Goal: Transaction & Acquisition: Purchase product/service

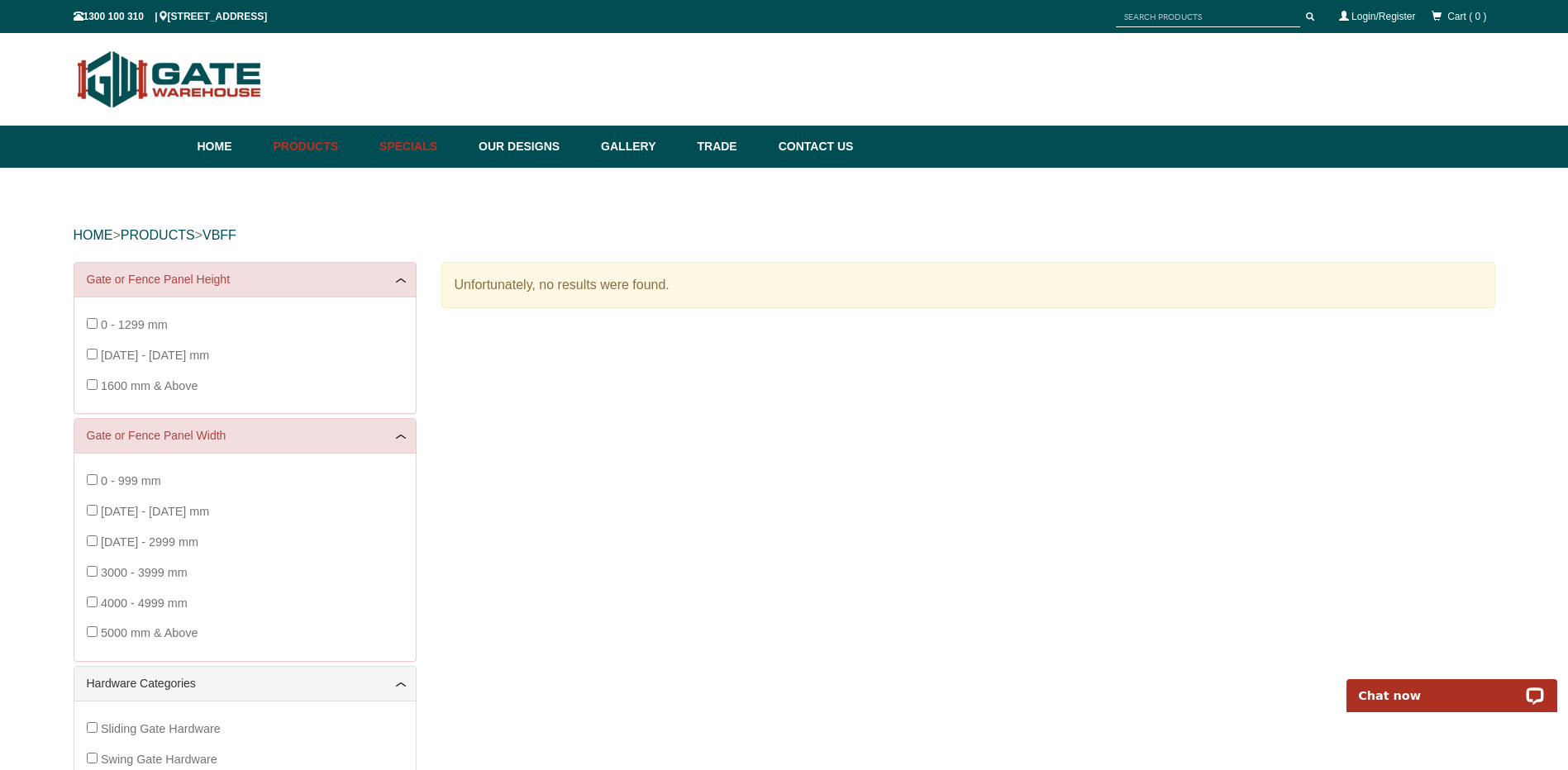
click at [424, 141] on link "Specials" at bounding box center [421, 146] width 99 height 42
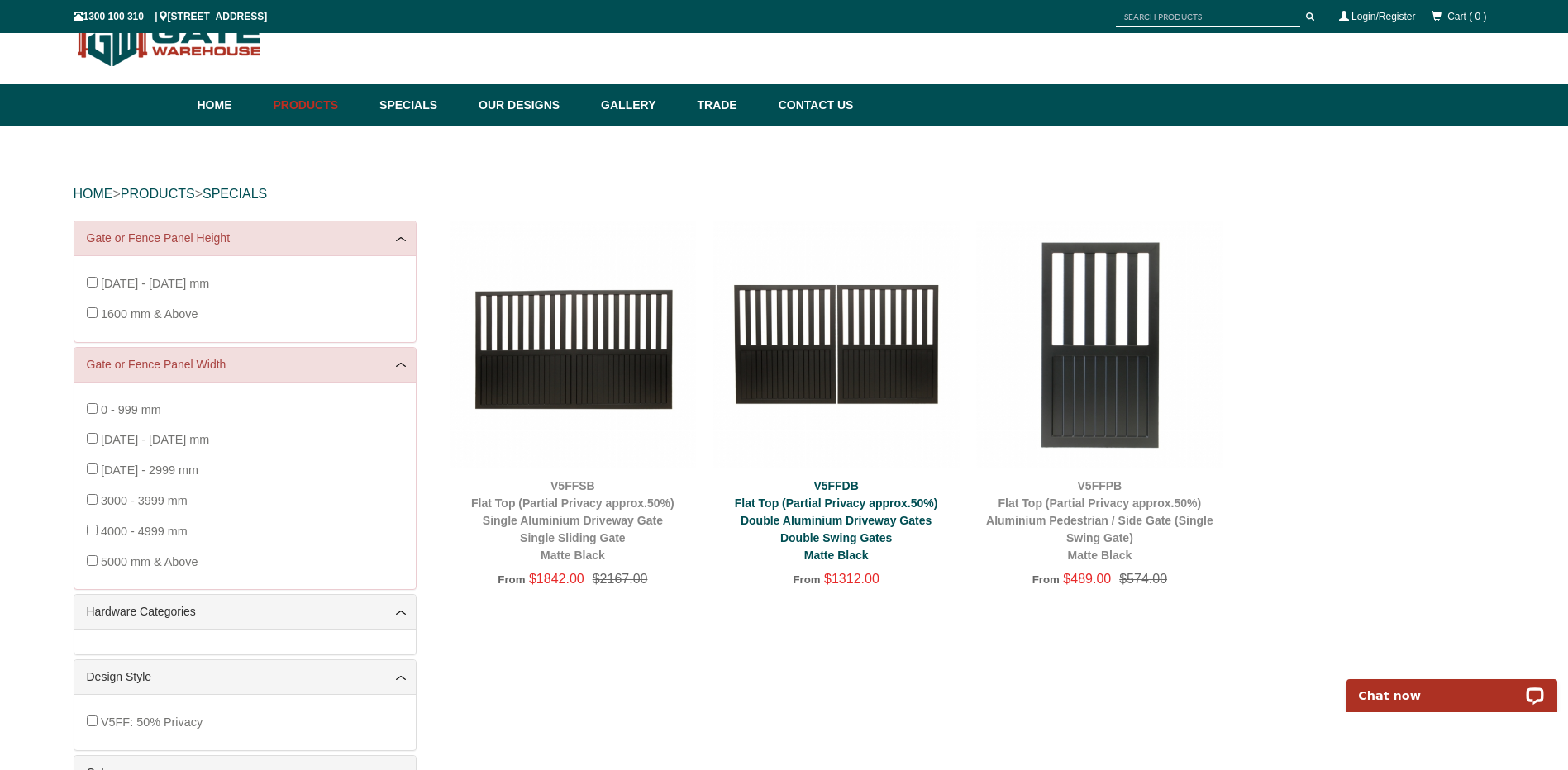
click at [829, 516] on link "V5FFDB Flat Top (Partial Privacy approx.50%) Double Aluminium Driveway Gates Do…" at bounding box center [836, 520] width 203 height 82
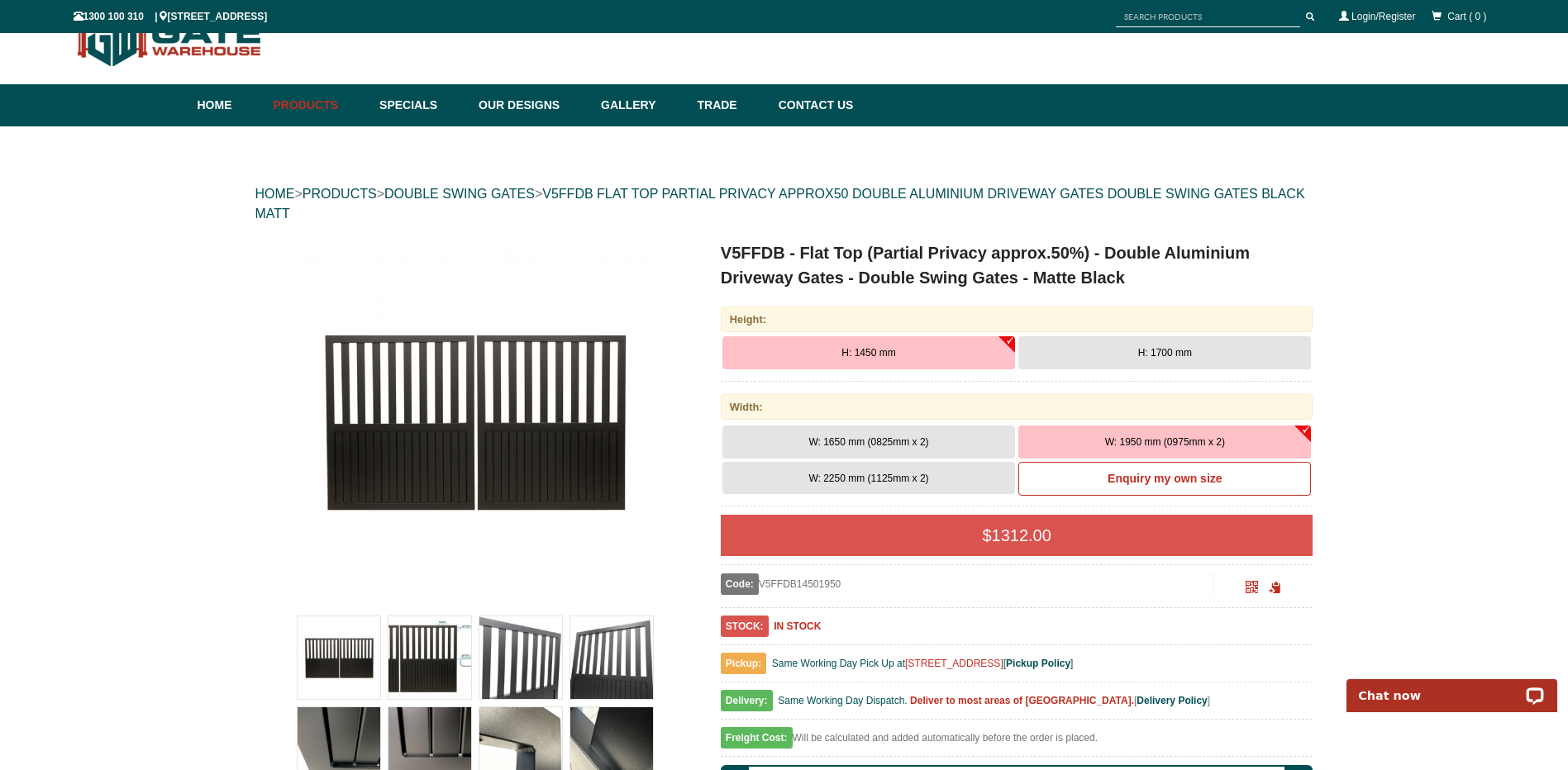
click at [450, 438] on img at bounding box center [476, 422] width 364 height 364
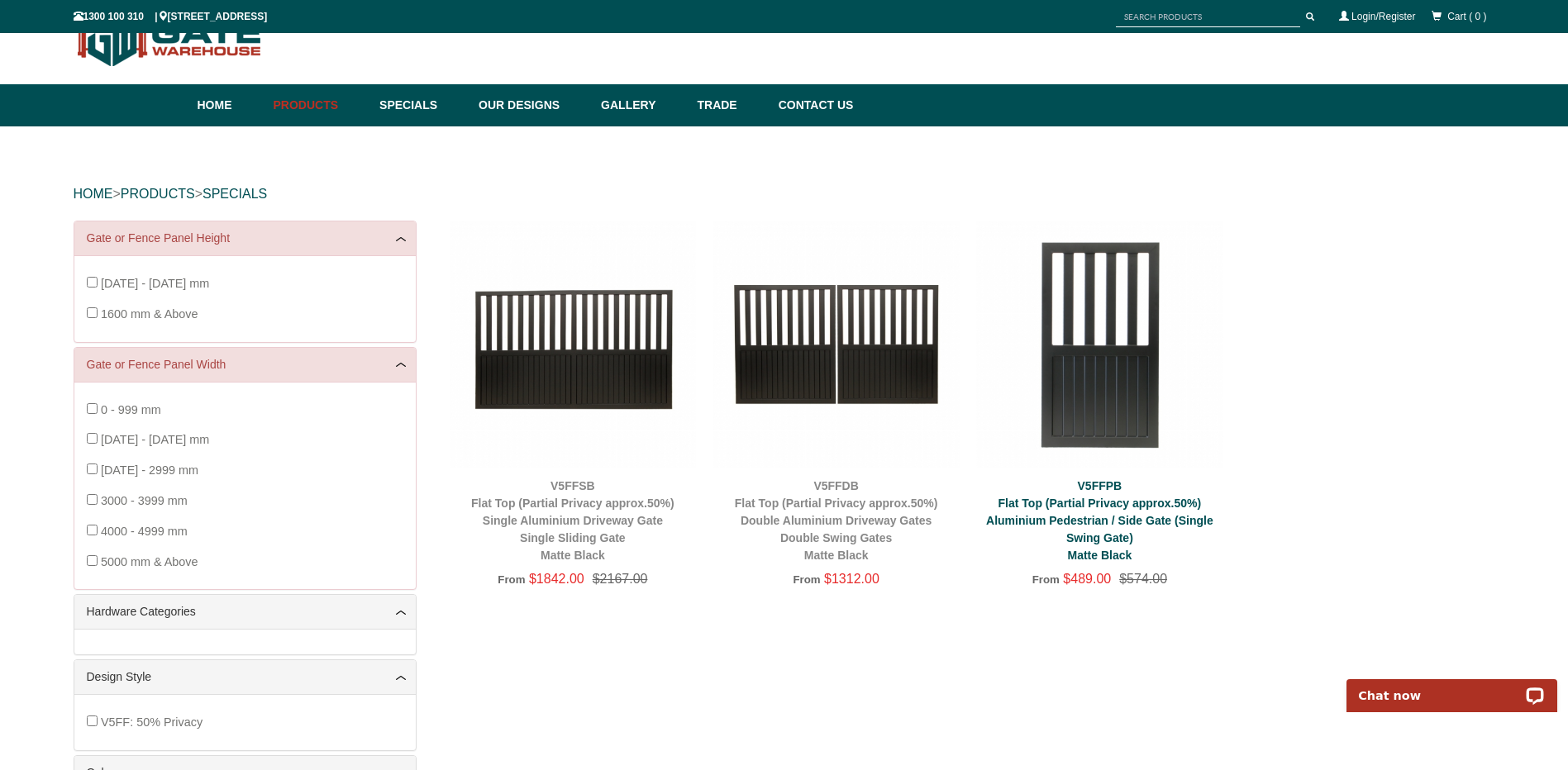
click at [1098, 517] on link "V5FFPB Flat Top (Partial Privacy approx.50%) Aluminium Pedestrian / Side Gate (…" at bounding box center [1100, 520] width 228 height 82
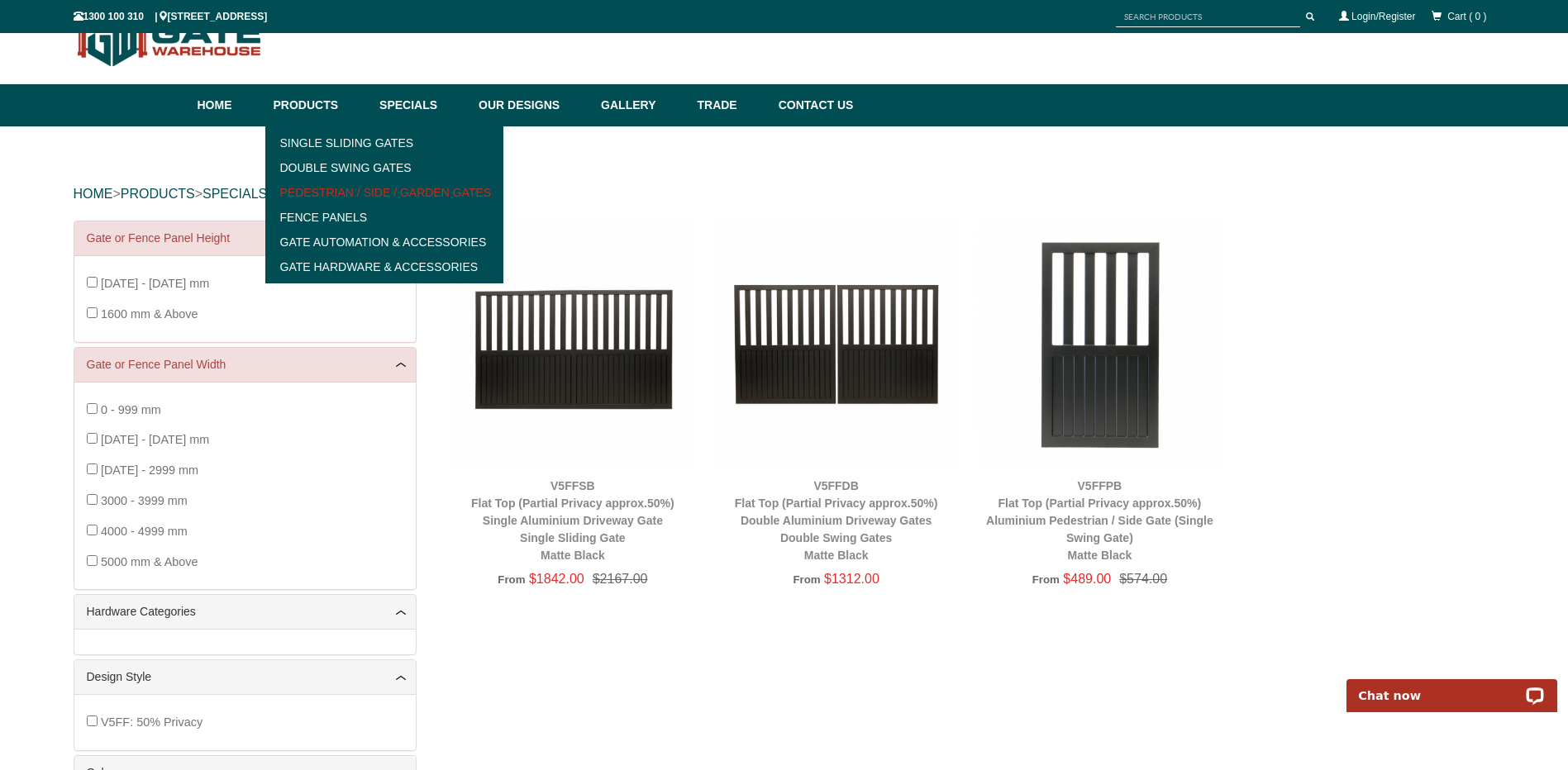
click at [373, 192] on link "Pedestrian / Side / Garden Gates" at bounding box center [385, 192] width 229 height 25
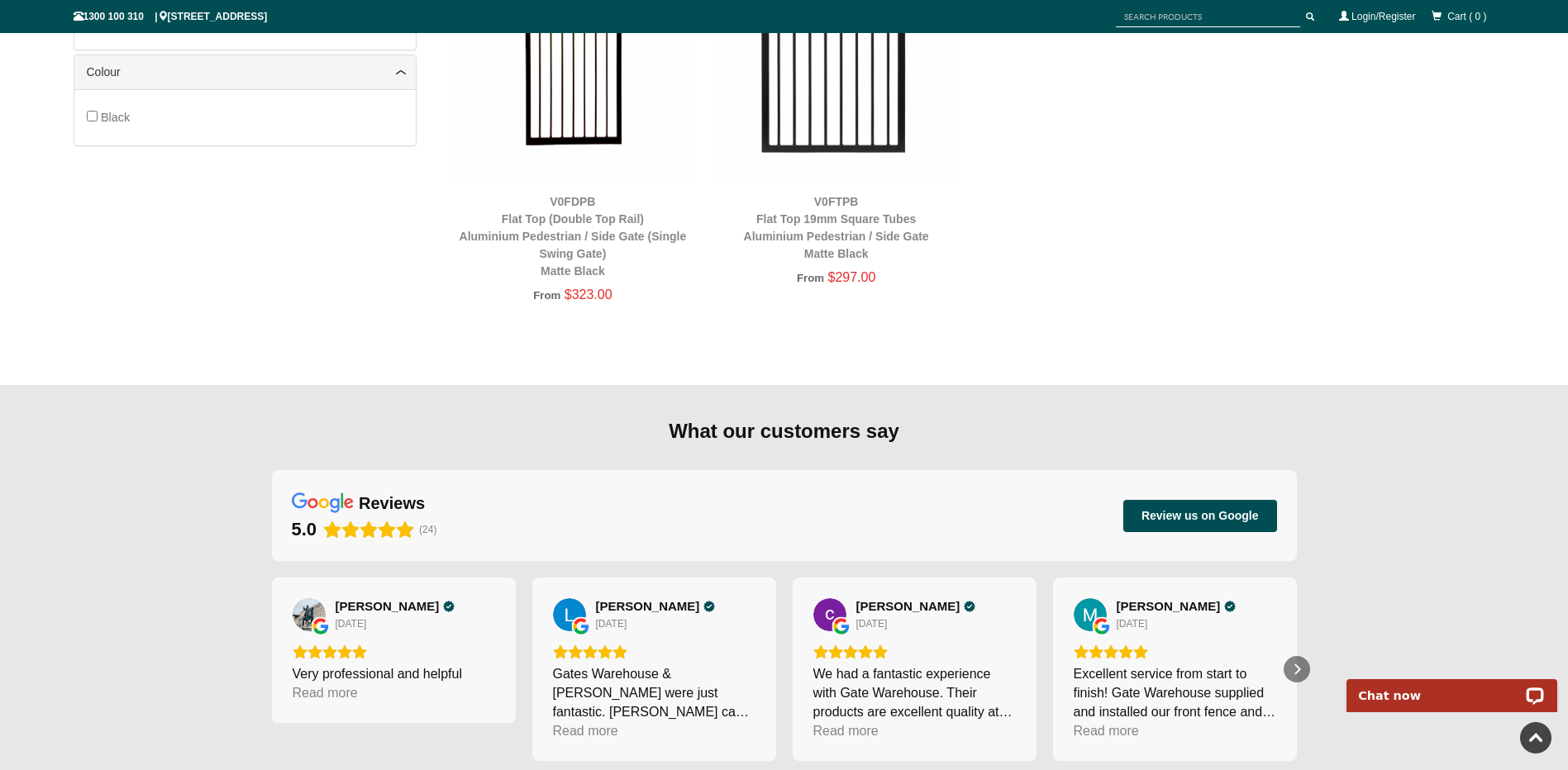
scroll to position [593, 0]
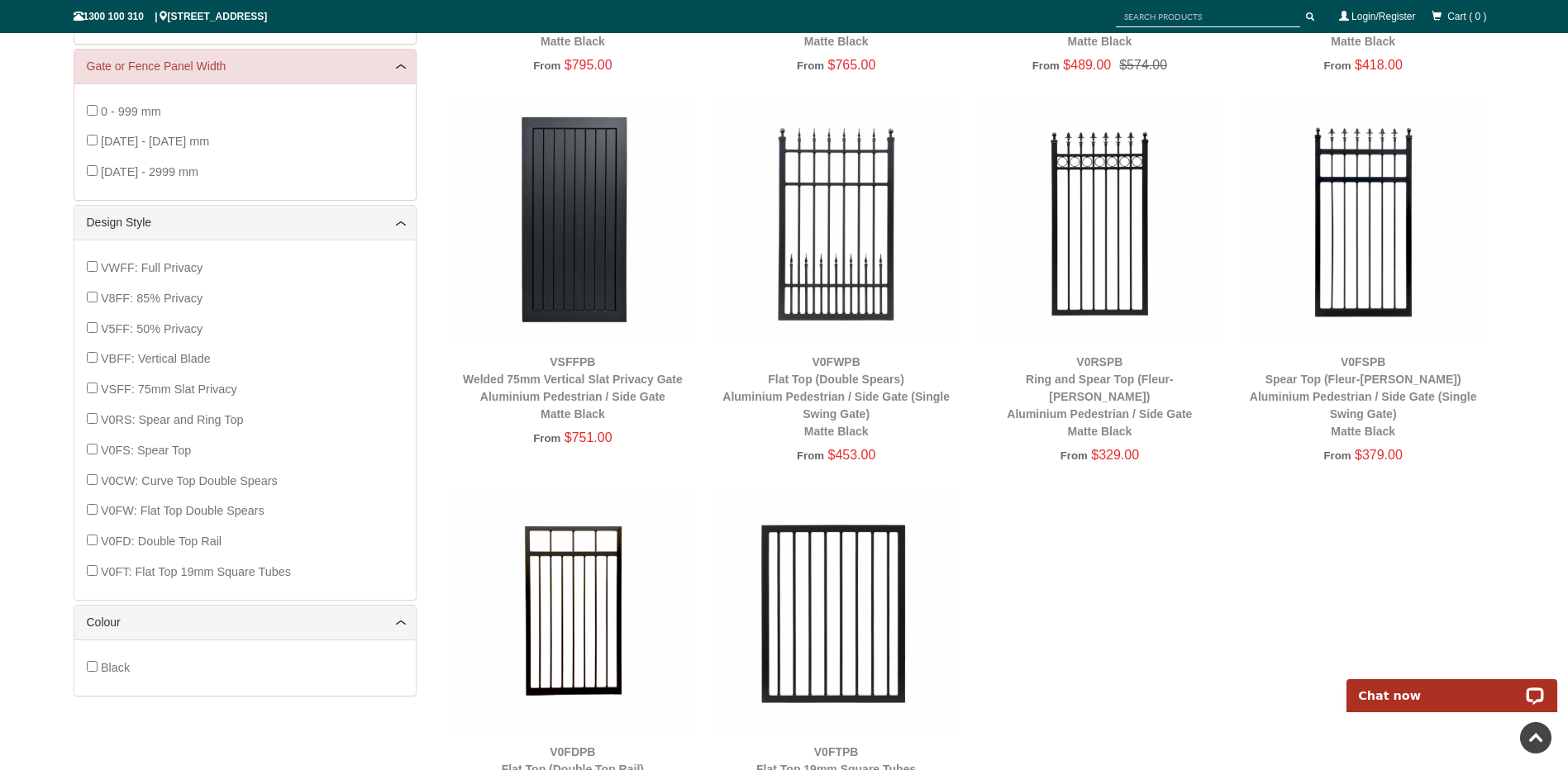
click at [568, 623] on img at bounding box center [574, 611] width 247 height 247
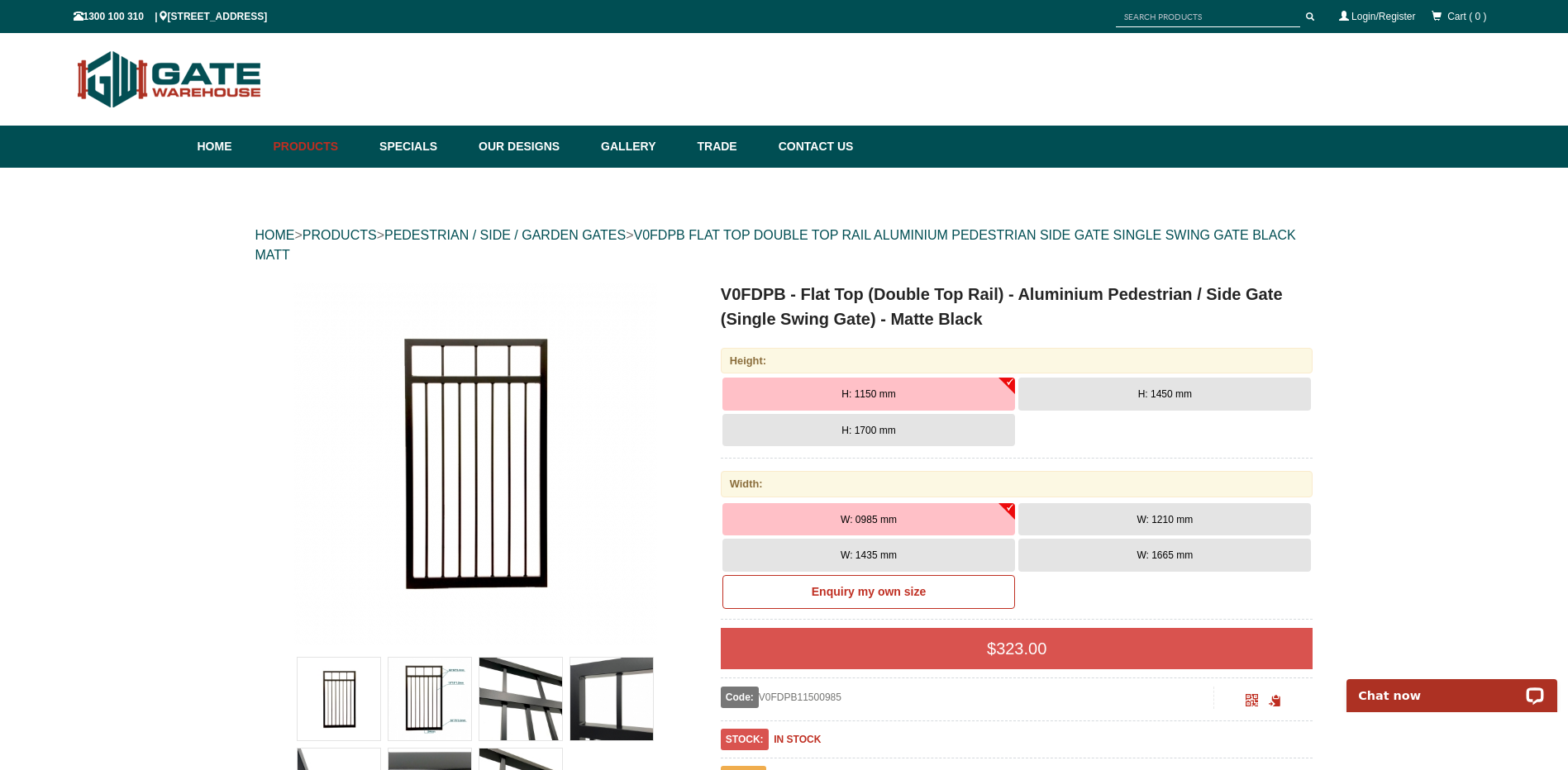
click at [1121, 394] on button "H: 1450 mm" at bounding box center [1165, 394] width 293 height 33
